Goal: Transaction & Acquisition: Purchase product/service

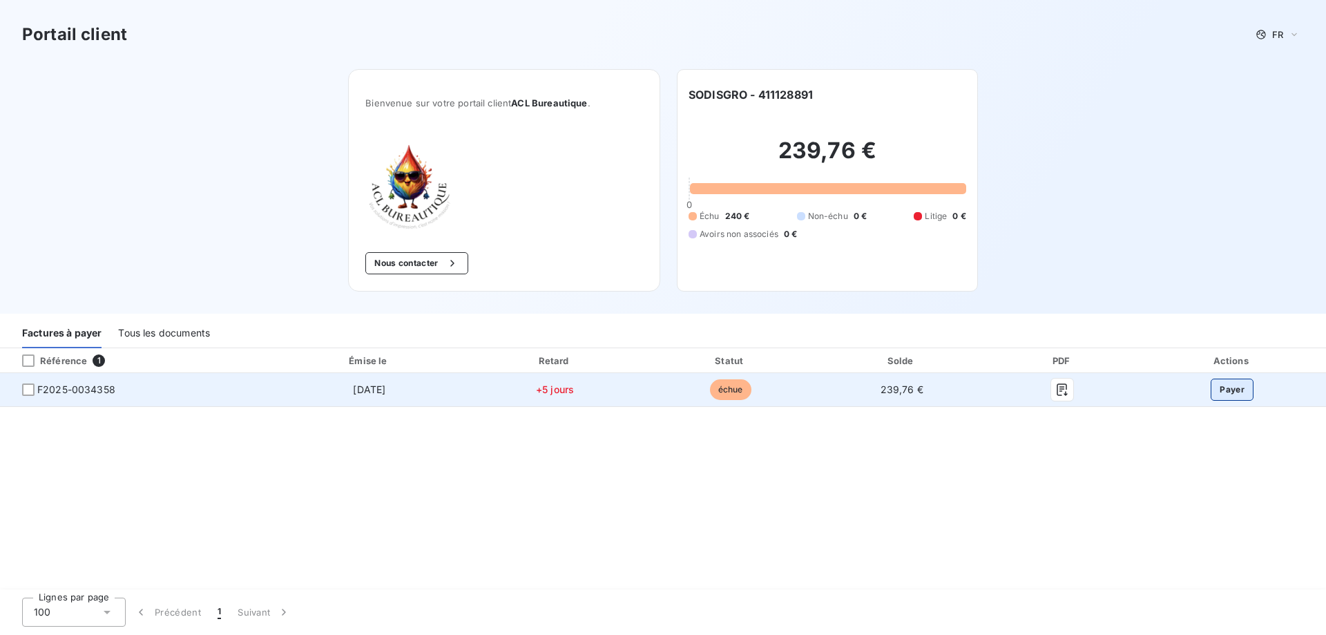
click at [1227, 391] on button "Payer" at bounding box center [1231, 389] width 43 height 22
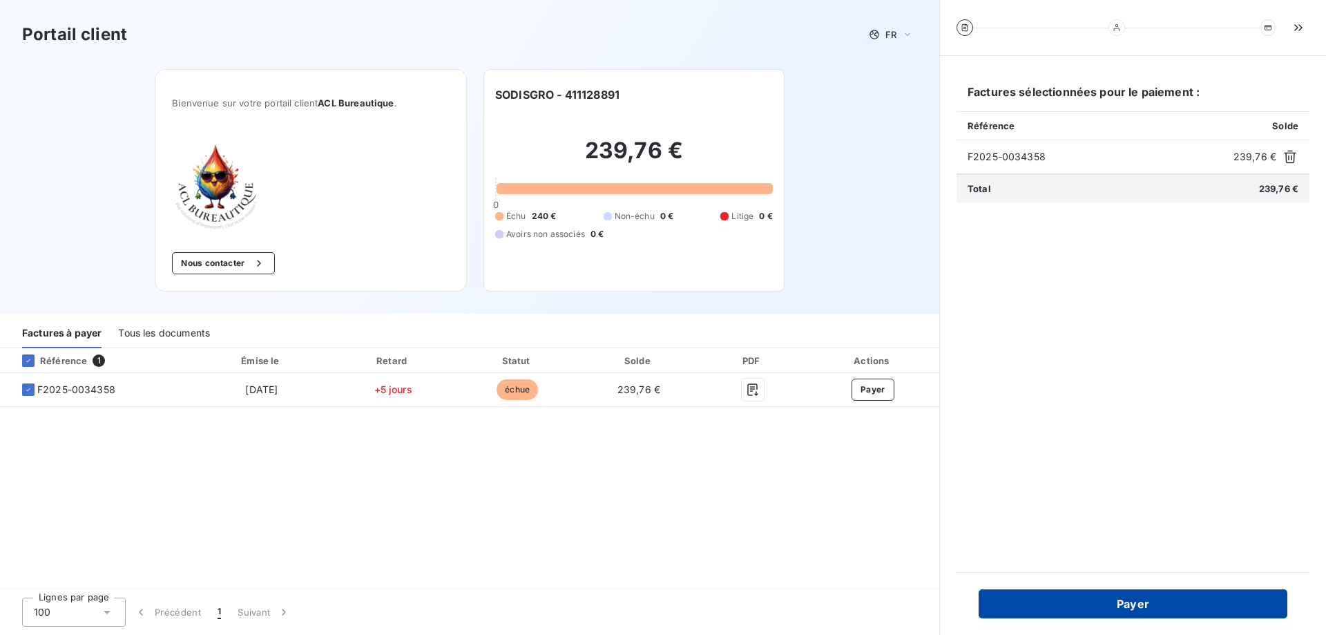
click at [1159, 610] on button "Payer" at bounding box center [1132, 603] width 309 height 29
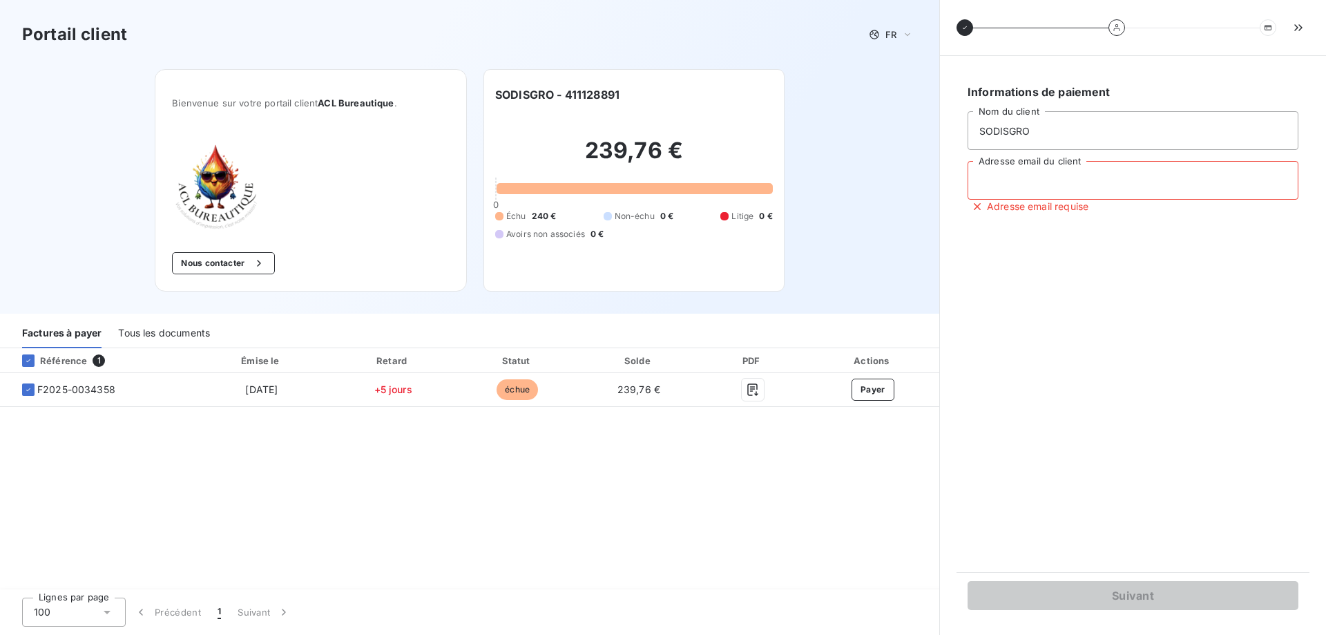
click at [1004, 189] on input "Adresse email du client" at bounding box center [1132, 180] width 331 height 39
type input "contact@sodisgro.fr"
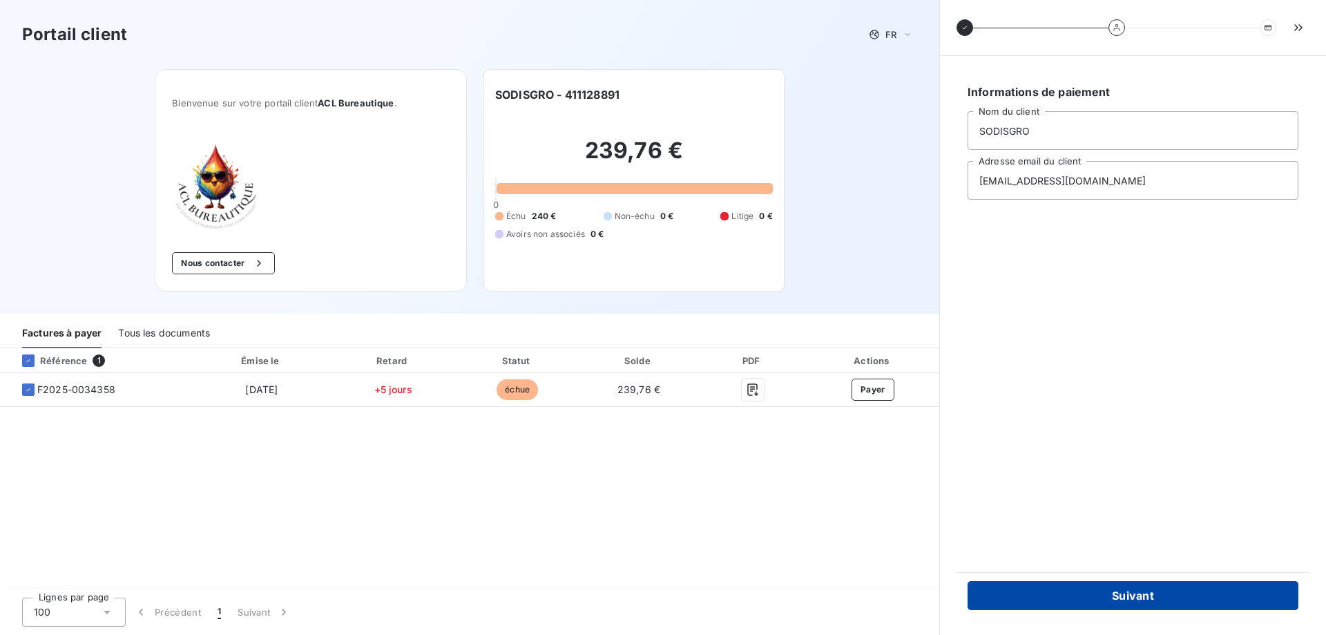
click at [1148, 603] on button "Suivant" at bounding box center [1132, 595] width 331 height 29
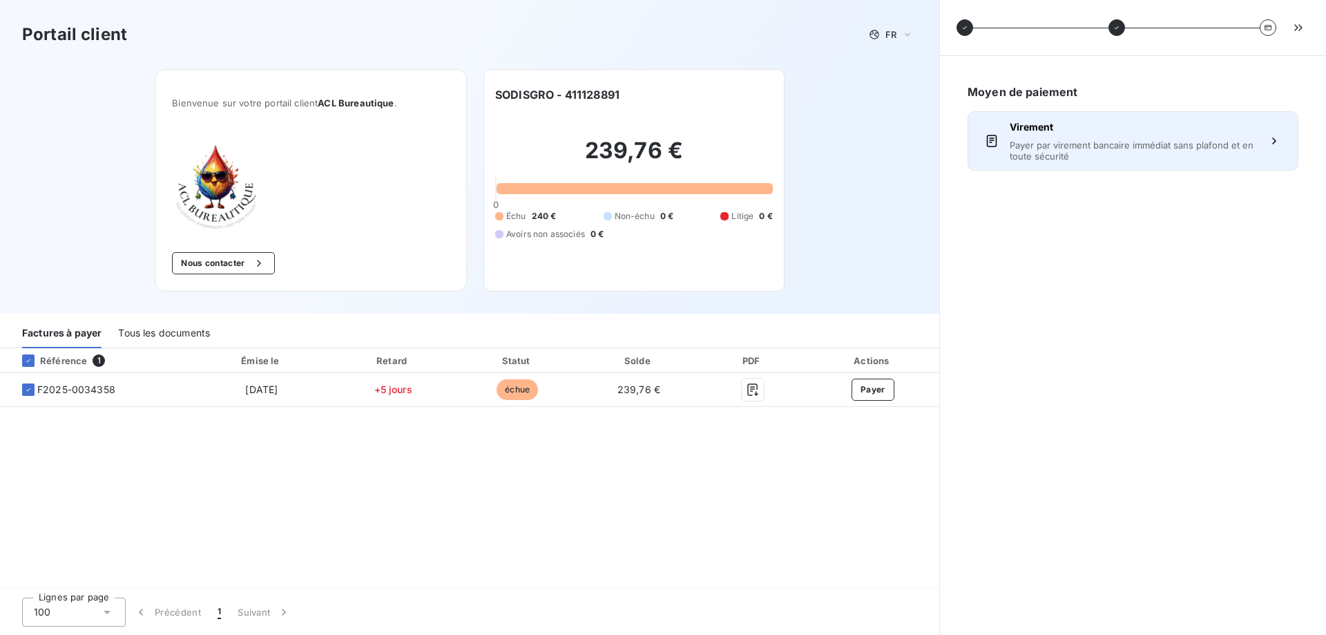
click at [1117, 146] on span "Payer par virement bancaire immédiat sans plafond et en toute sécurité" at bounding box center [1132, 150] width 247 height 22
